Goal: Task Accomplishment & Management: Manage account settings

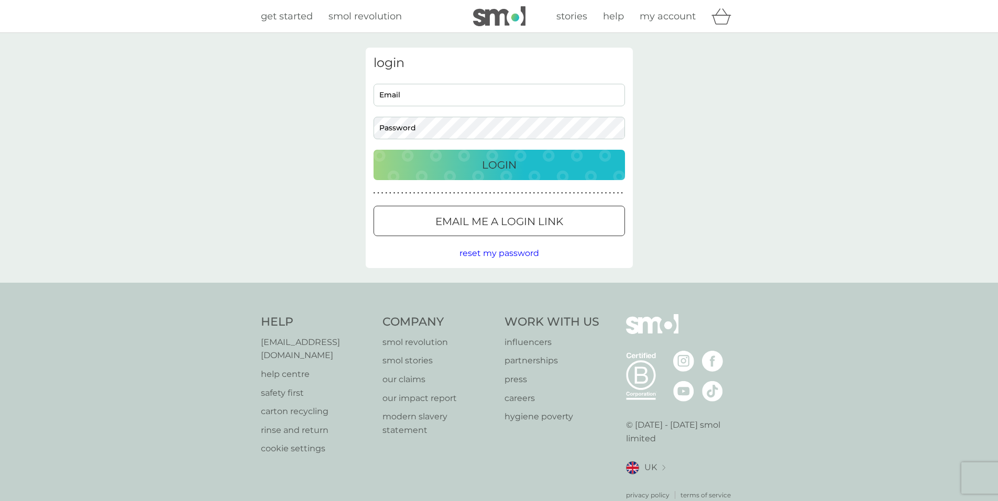
drag, startPoint x: 436, startPoint y: 94, endPoint x: 436, endPoint y: 99, distance: 5.8
click at [436, 94] on input "Email" at bounding box center [498, 95] width 251 height 23
type input "[EMAIL_ADDRESS][DOMAIN_NAME]"
click at [439, 128] on body "Preferences Decline Accept get started smol revolution stories help my account …" at bounding box center [499, 266] width 998 height 532
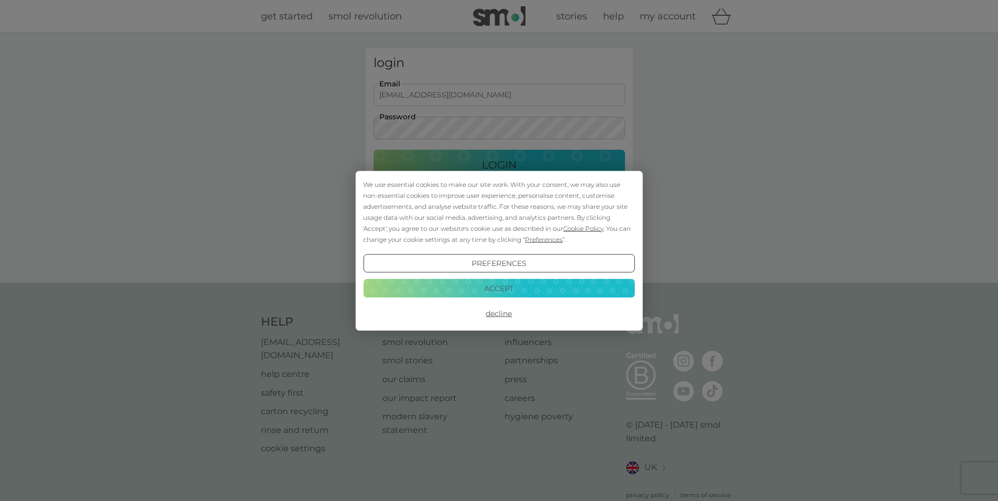
click at [504, 316] on button "Decline" at bounding box center [498, 313] width 271 height 19
click at [483, 96] on div "We use essential cookies to make our site work. With your consent, we may also …" at bounding box center [499, 250] width 998 height 501
click at [497, 314] on button "Decline" at bounding box center [498, 313] width 271 height 19
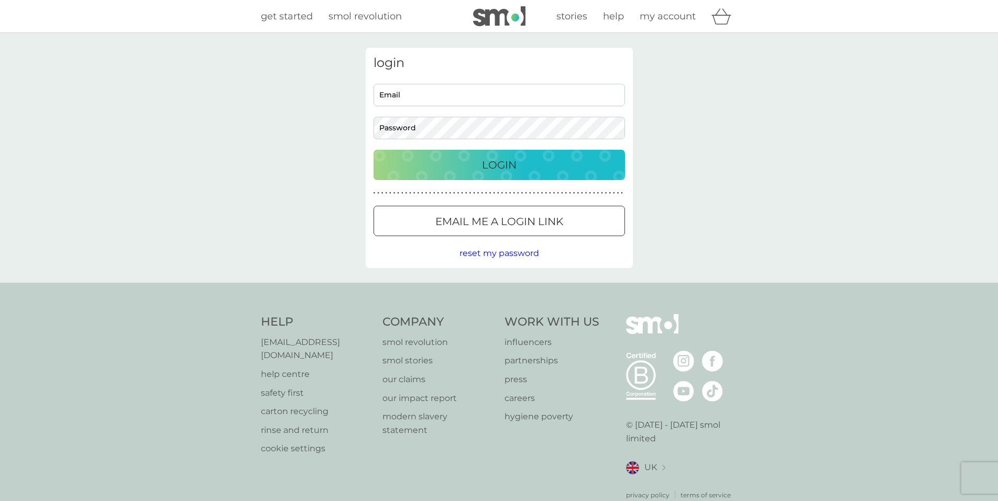
drag, startPoint x: 0, startPoint y: 0, endPoint x: 441, endPoint y: 91, distance: 450.7
click at [441, 91] on input "Email" at bounding box center [498, 95] width 251 height 23
type input "[EMAIL_ADDRESS][DOMAIN_NAME]"
click at [373, 150] on button "Login" at bounding box center [498, 165] width 251 height 30
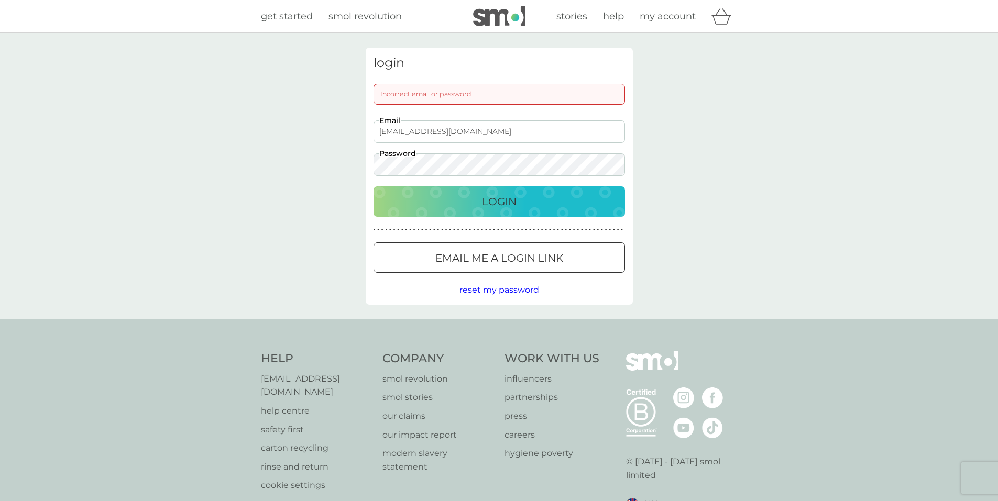
click at [373, 186] on button "Login" at bounding box center [498, 201] width 251 height 30
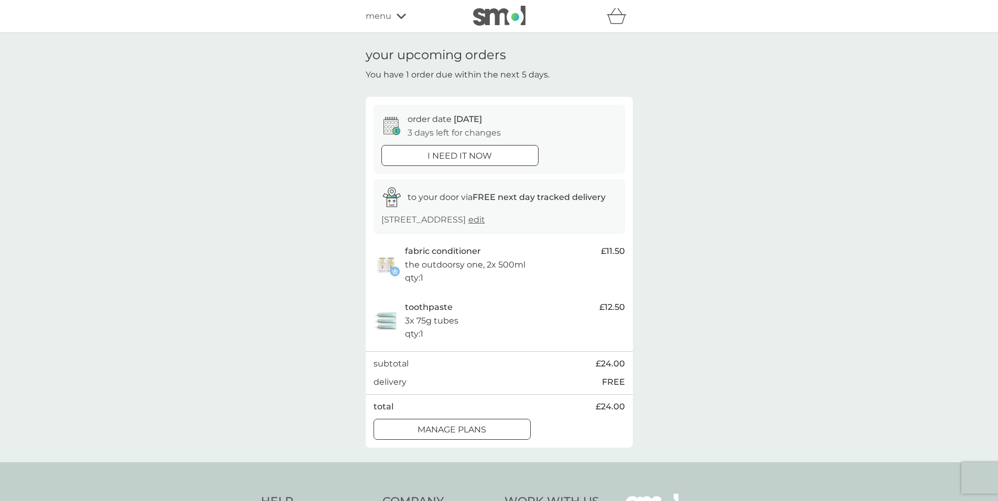
click at [481, 428] on p "manage plans" at bounding box center [451, 430] width 69 height 14
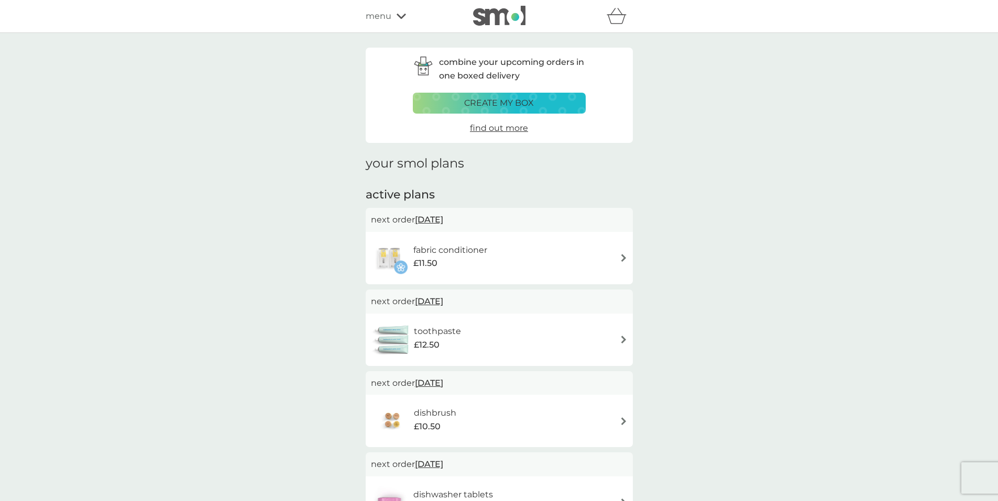
click at [441, 218] on span "12 Oct 2025" at bounding box center [429, 219] width 28 height 20
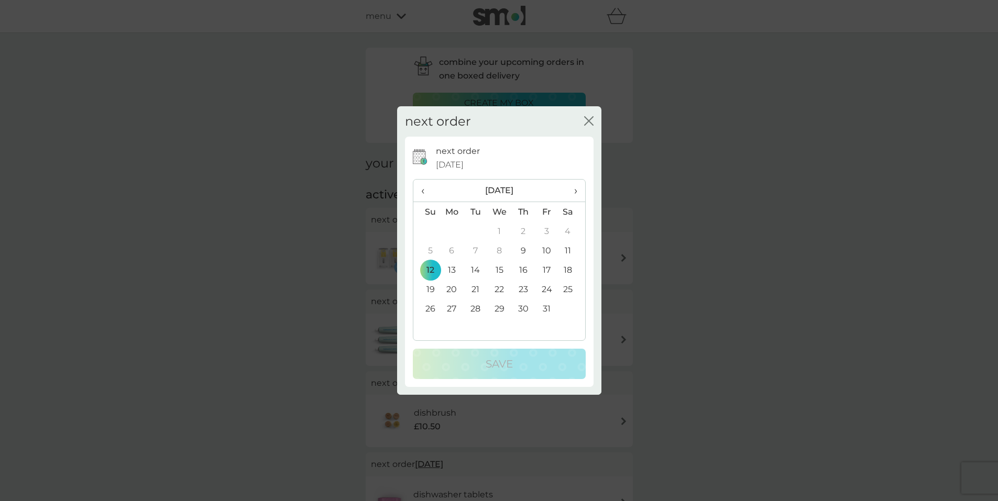
click at [574, 189] on span "›" at bounding box center [571, 191] width 10 height 22
click at [452, 269] on td "12" at bounding box center [452, 269] width 24 height 19
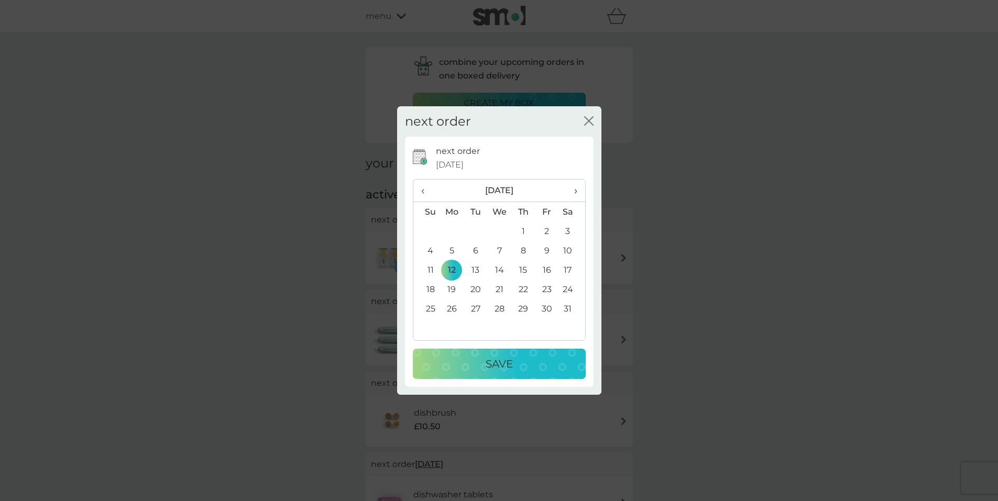
click at [479, 354] on button "Save" at bounding box center [499, 364] width 173 height 30
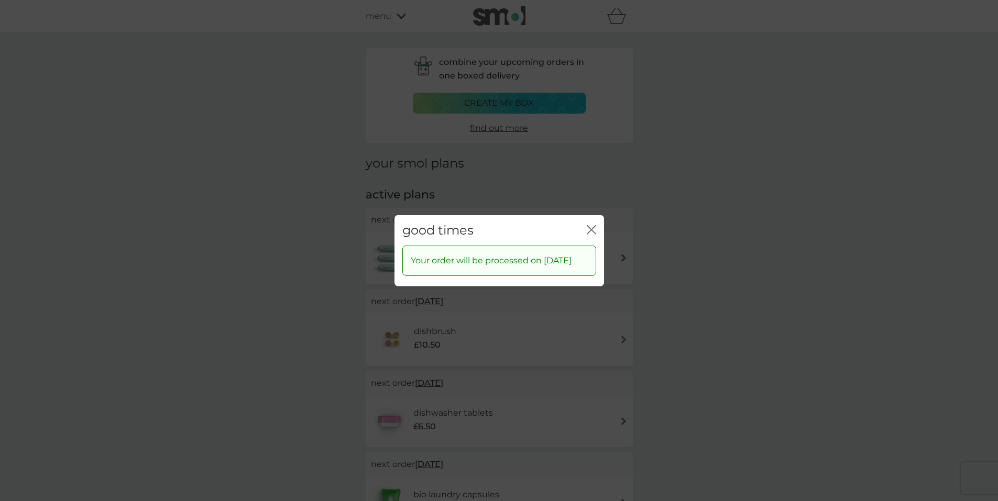
click at [591, 225] on icon "close" at bounding box center [593, 229] width 4 height 8
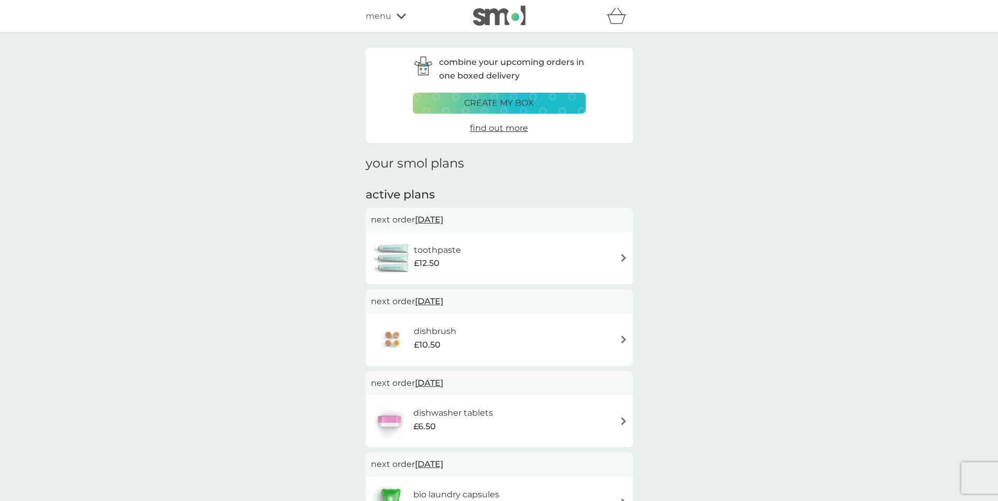
click at [439, 222] on span "12 Oct 2025" at bounding box center [429, 219] width 28 height 20
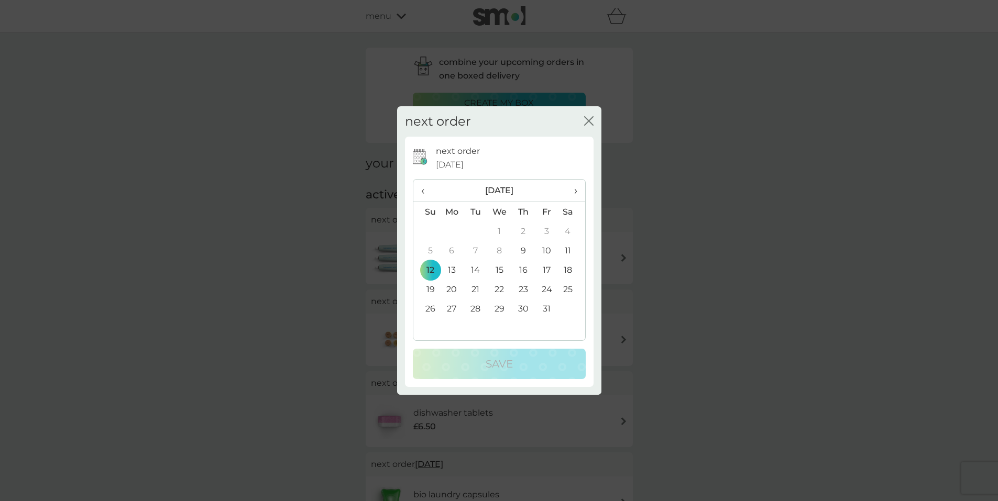
click at [576, 188] on span "›" at bounding box center [571, 191] width 10 height 22
click at [576, 189] on span "›" at bounding box center [571, 191] width 10 height 22
click at [451, 252] on td "8" at bounding box center [452, 250] width 24 height 19
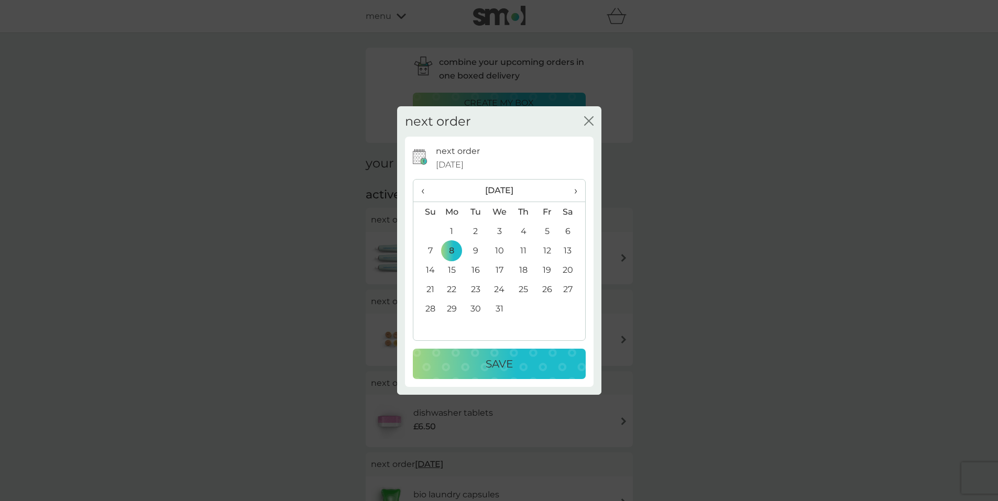
click at [491, 357] on p "Save" at bounding box center [498, 364] width 27 height 17
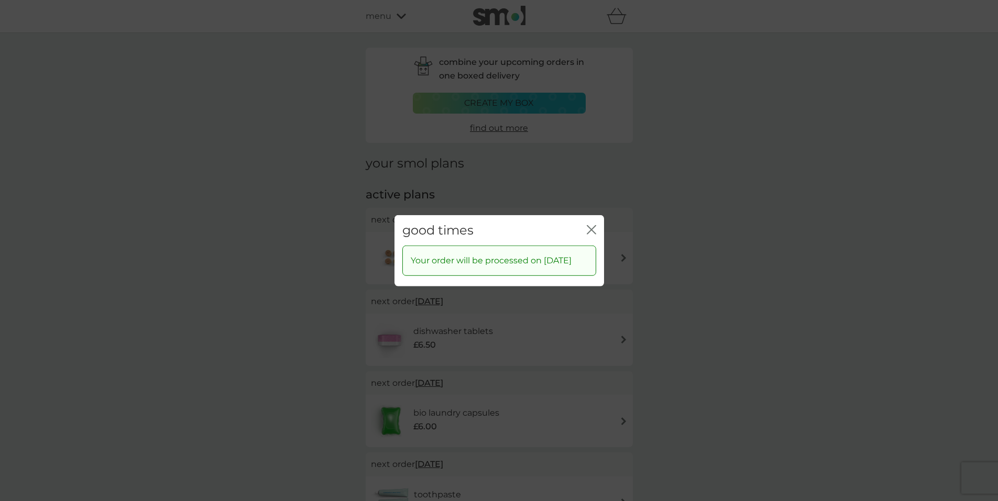
click at [591, 225] on icon "close" at bounding box center [591, 229] width 9 height 9
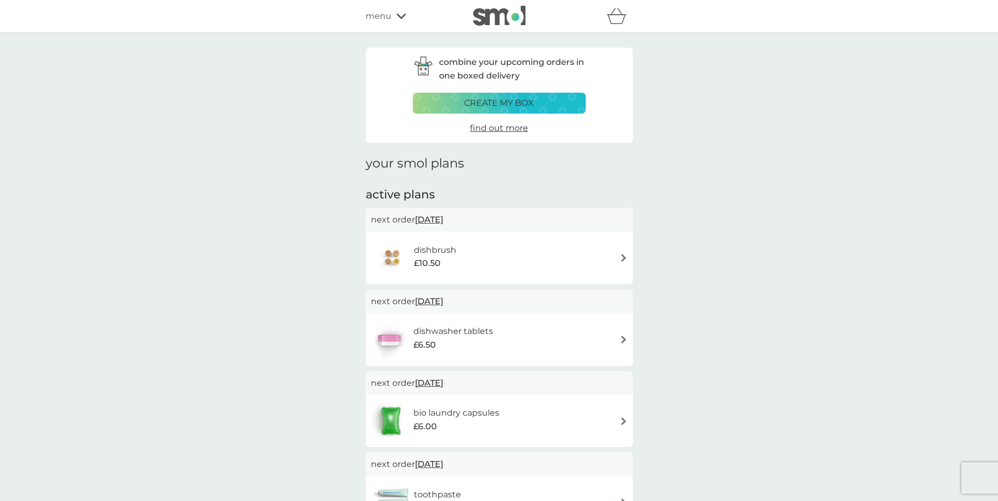
click at [443, 219] on span "2 Nov 2025" at bounding box center [429, 219] width 28 height 20
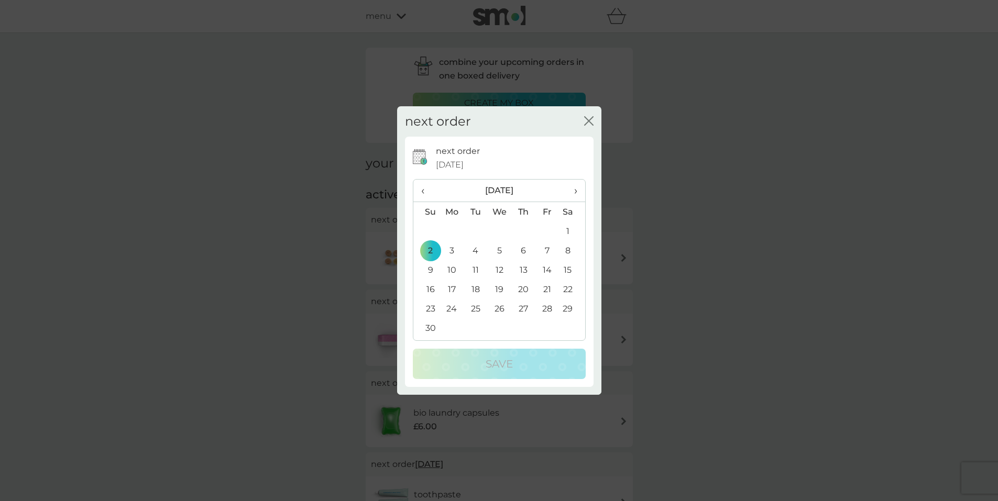
click at [576, 190] on span "›" at bounding box center [571, 191] width 10 height 22
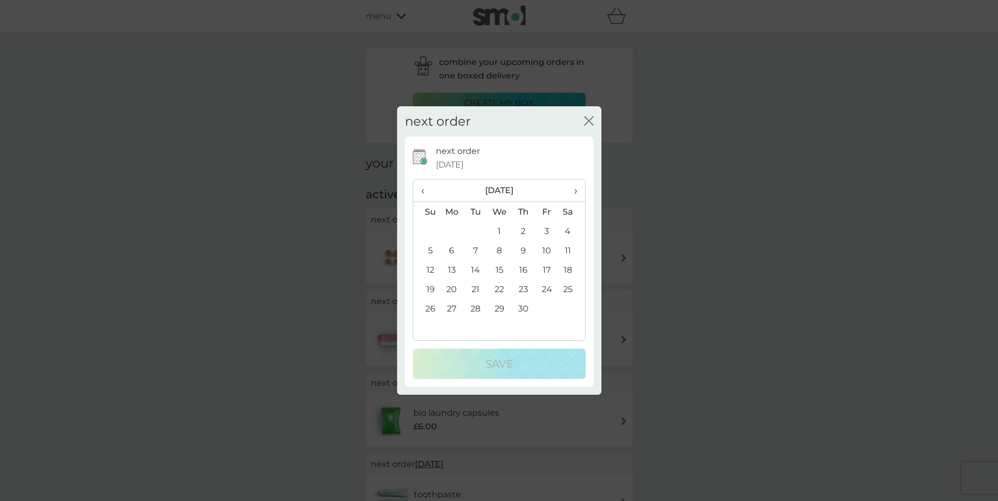
click at [576, 190] on span "›" at bounding box center [571, 191] width 10 height 22
click at [448, 250] on td "8" at bounding box center [452, 250] width 24 height 19
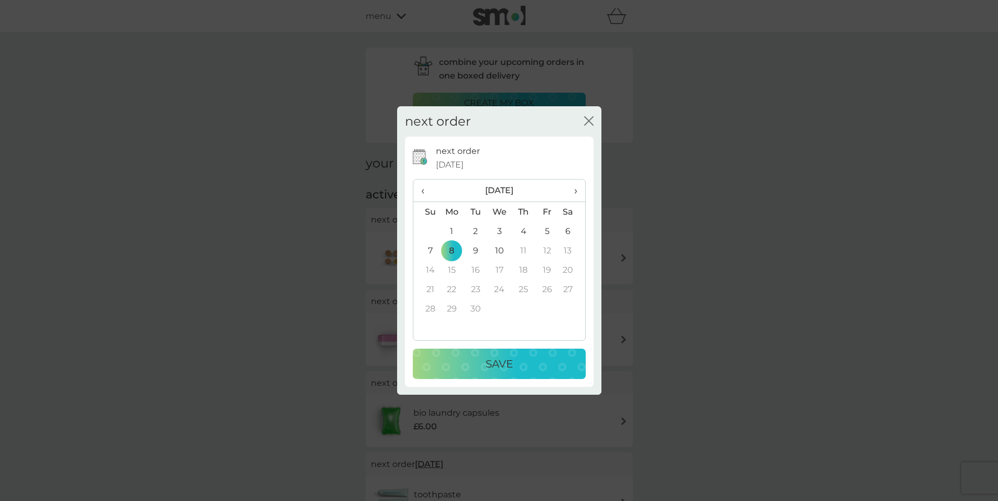
click at [522, 370] on div "Save" at bounding box center [499, 364] width 152 height 17
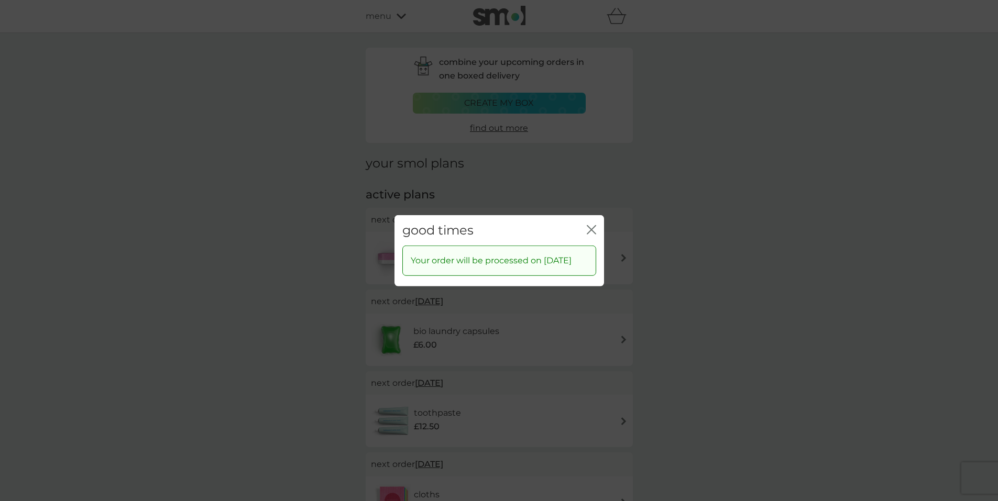
click at [587, 225] on icon "close" at bounding box center [591, 229] width 9 height 9
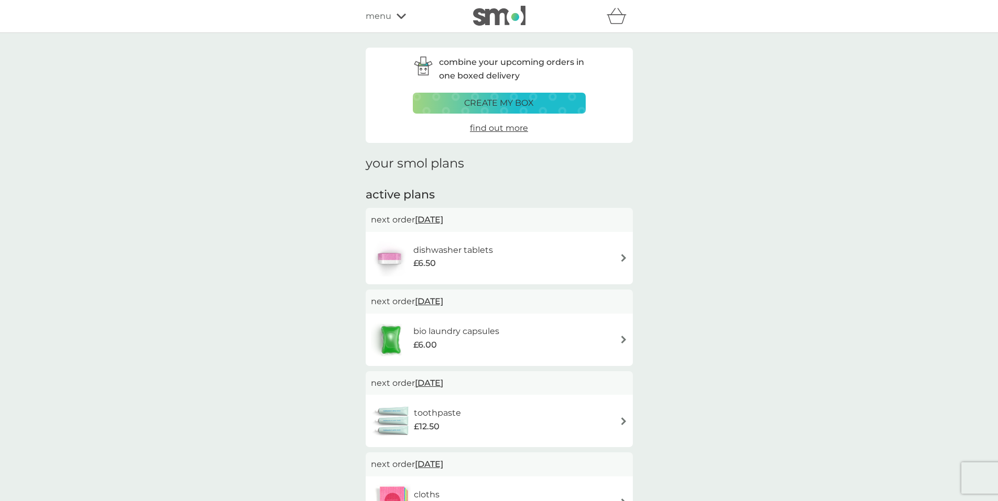
click at [398, 14] on icon at bounding box center [400, 16] width 9 height 6
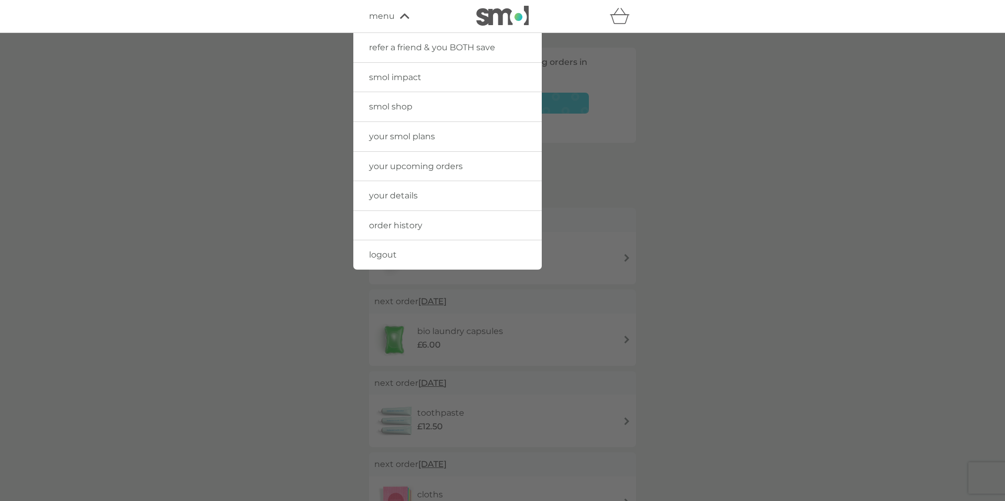
click at [430, 253] on link "logout" at bounding box center [447, 254] width 189 height 29
